Goal: Navigation & Orientation: Find specific page/section

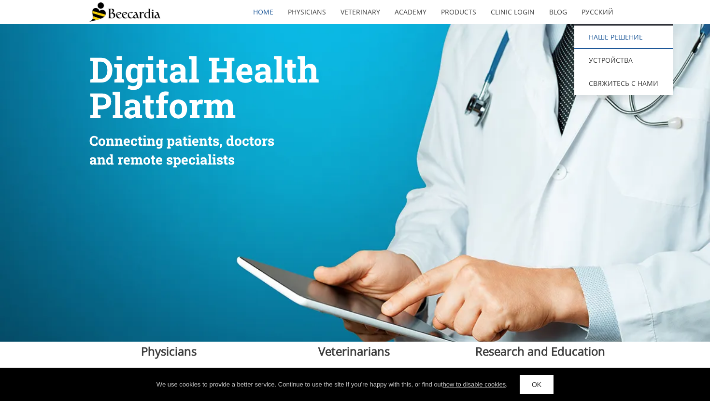
click at [611, 36] on link "наше решение" at bounding box center [623, 37] width 98 height 23
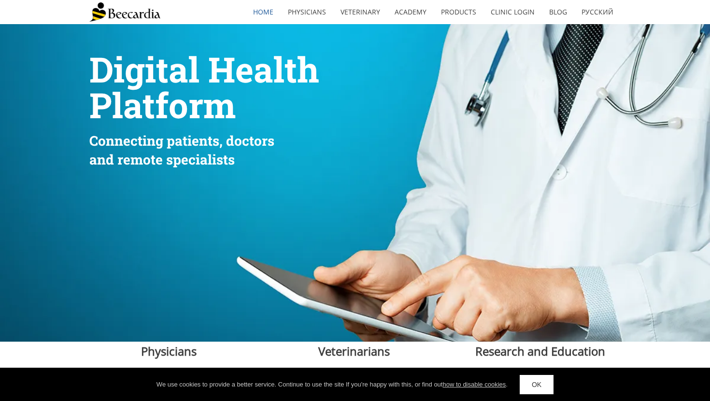
click at [535, 171] on div at bounding box center [502, 197] width 138 height 289
click at [525, 16] on link "Clinic Login" at bounding box center [512, 12] width 58 height 22
